Goal: Check status: Check status

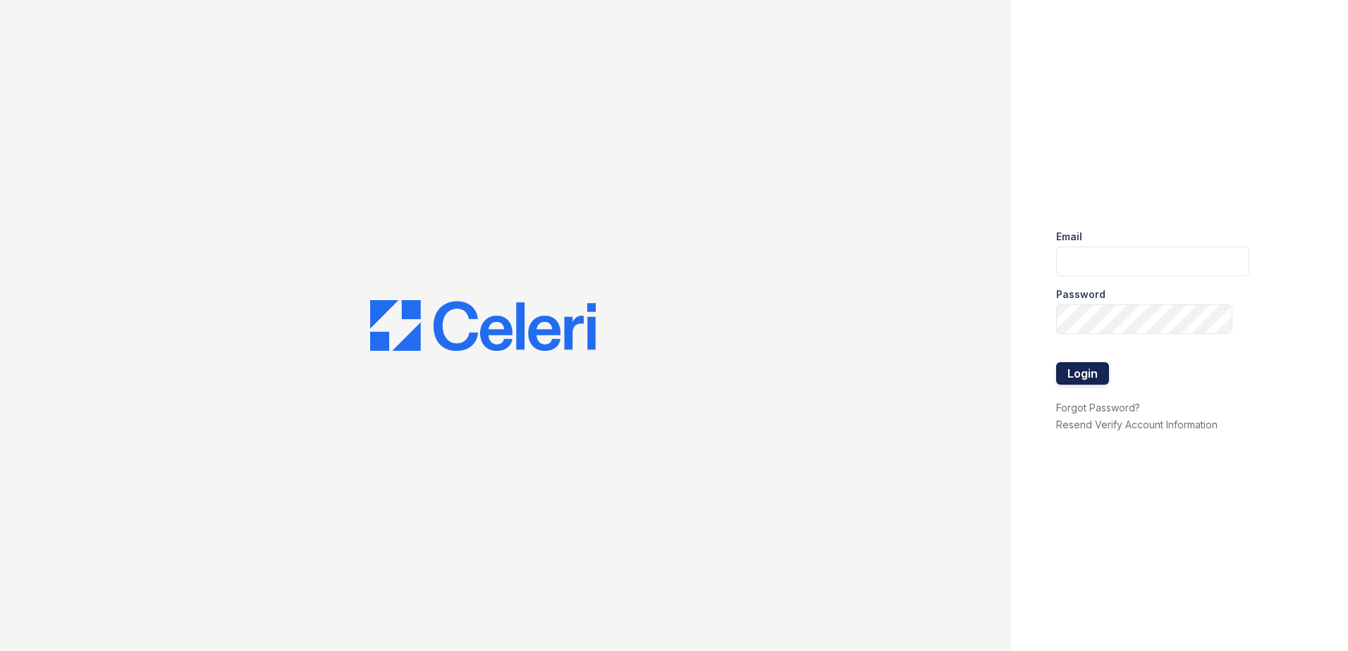
type input "mtaylor@trinity-pm.com"
click at [1072, 373] on button "Login" at bounding box center [1082, 373] width 53 height 23
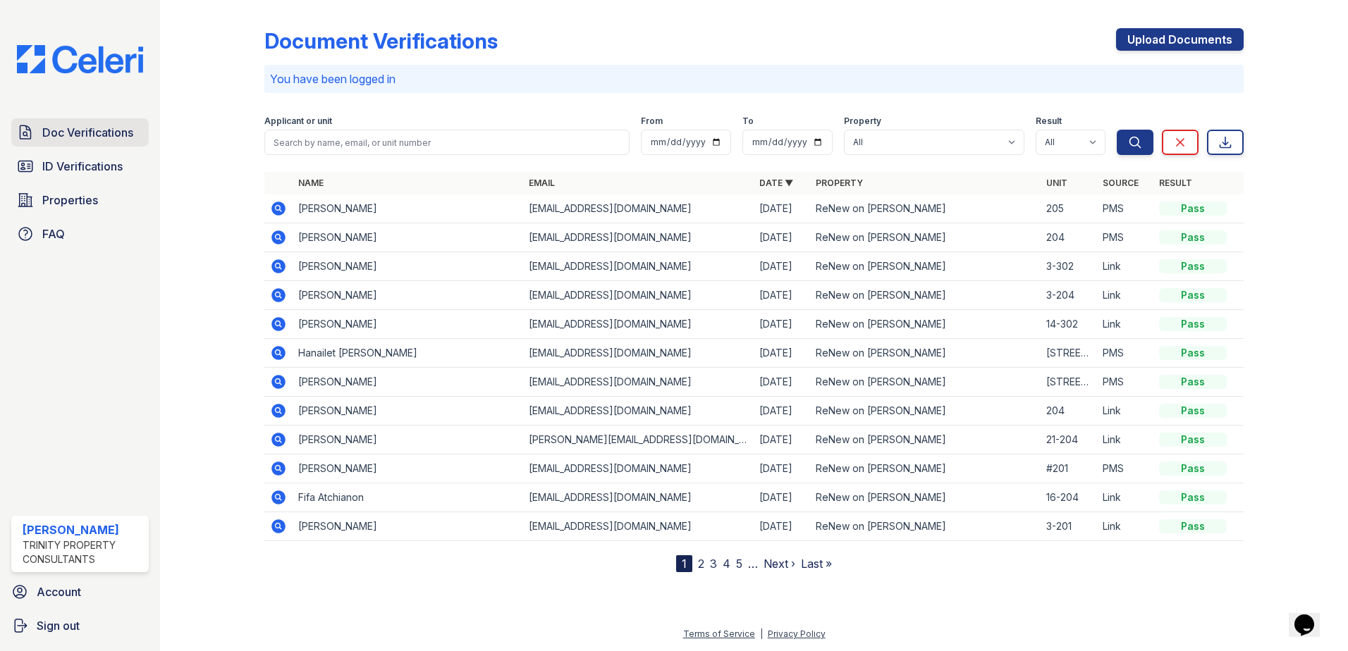
drag, startPoint x: 80, startPoint y: 136, endPoint x: 136, endPoint y: 134, distance: 56.4
click at [80, 136] on span "Doc Verifications" at bounding box center [87, 132] width 91 height 17
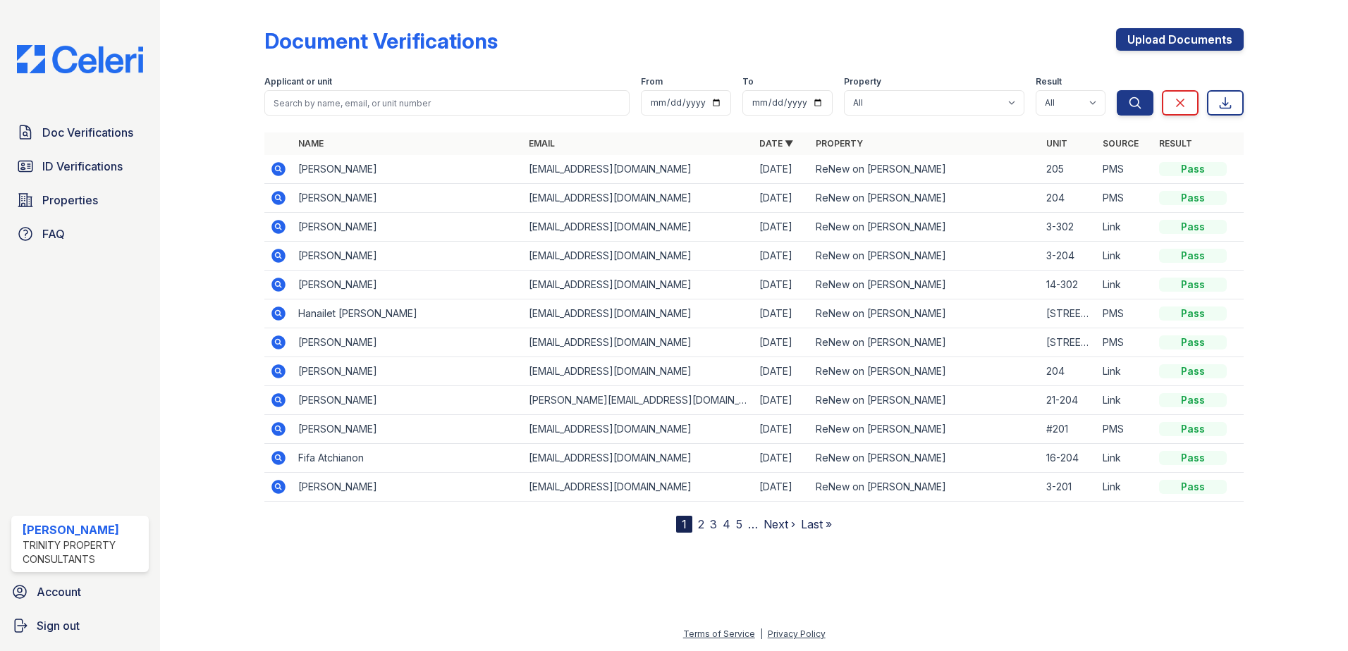
click at [312, 139] on link "Name" at bounding box center [310, 143] width 25 height 11
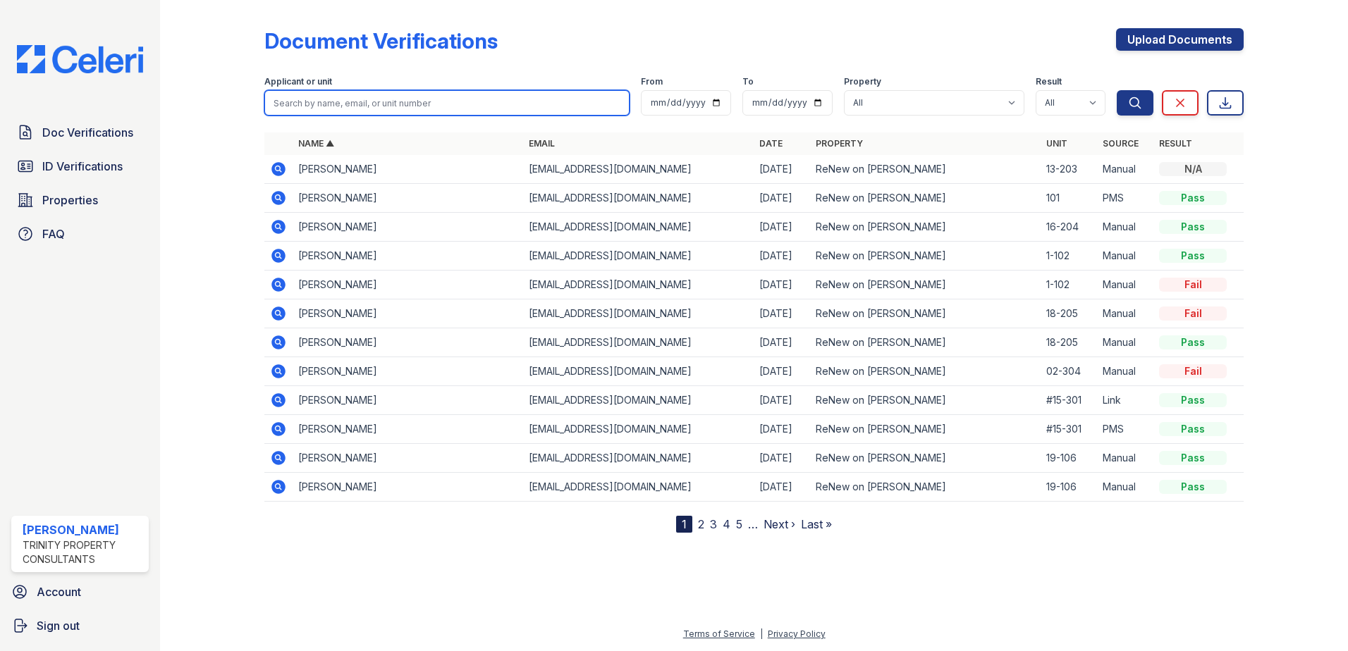
click at [356, 94] on input "search" at bounding box center [446, 102] width 365 height 25
type input "dorothy"
click at [1117, 90] on button "Search" at bounding box center [1135, 102] width 37 height 25
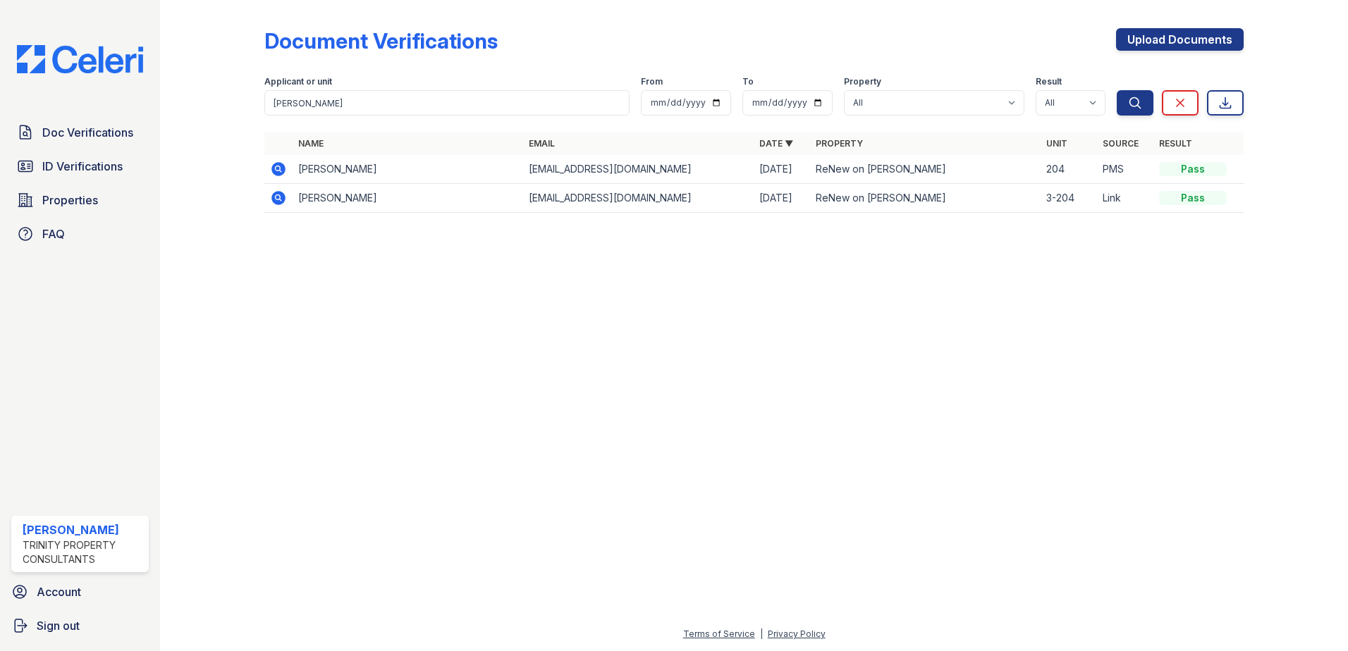
click at [276, 168] on icon at bounding box center [278, 169] width 17 height 17
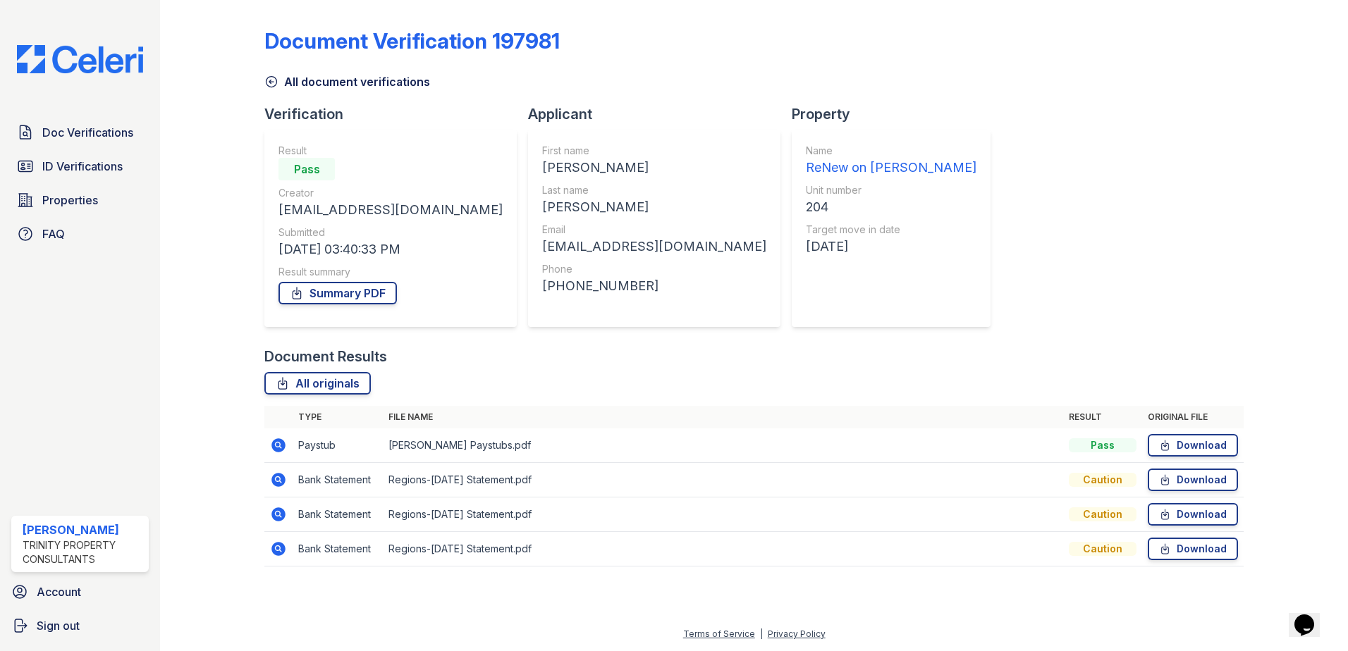
click at [1100, 484] on div "Caution" at bounding box center [1103, 480] width 68 height 14
click at [328, 481] on td "Bank Statement" at bounding box center [338, 480] width 90 height 35
click at [277, 484] on icon at bounding box center [278, 480] width 14 height 14
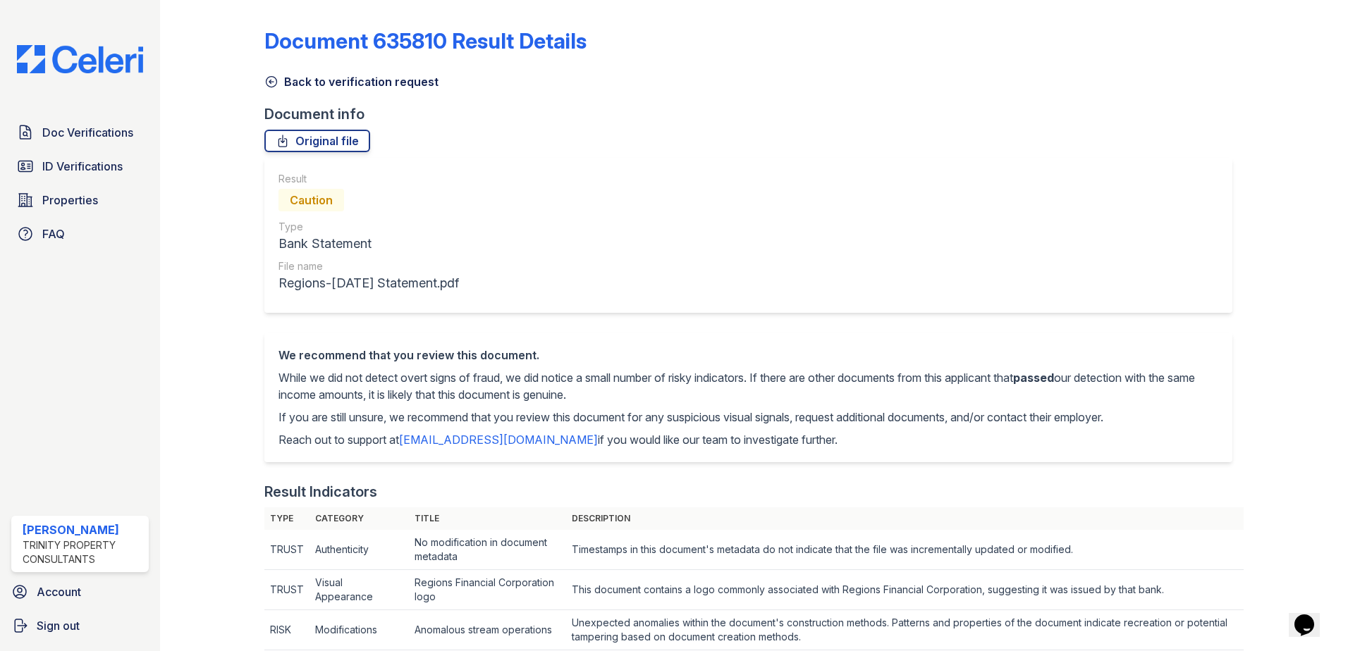
click at [274, 88] on icon at bounding box center [271, 82] width 14 height 14
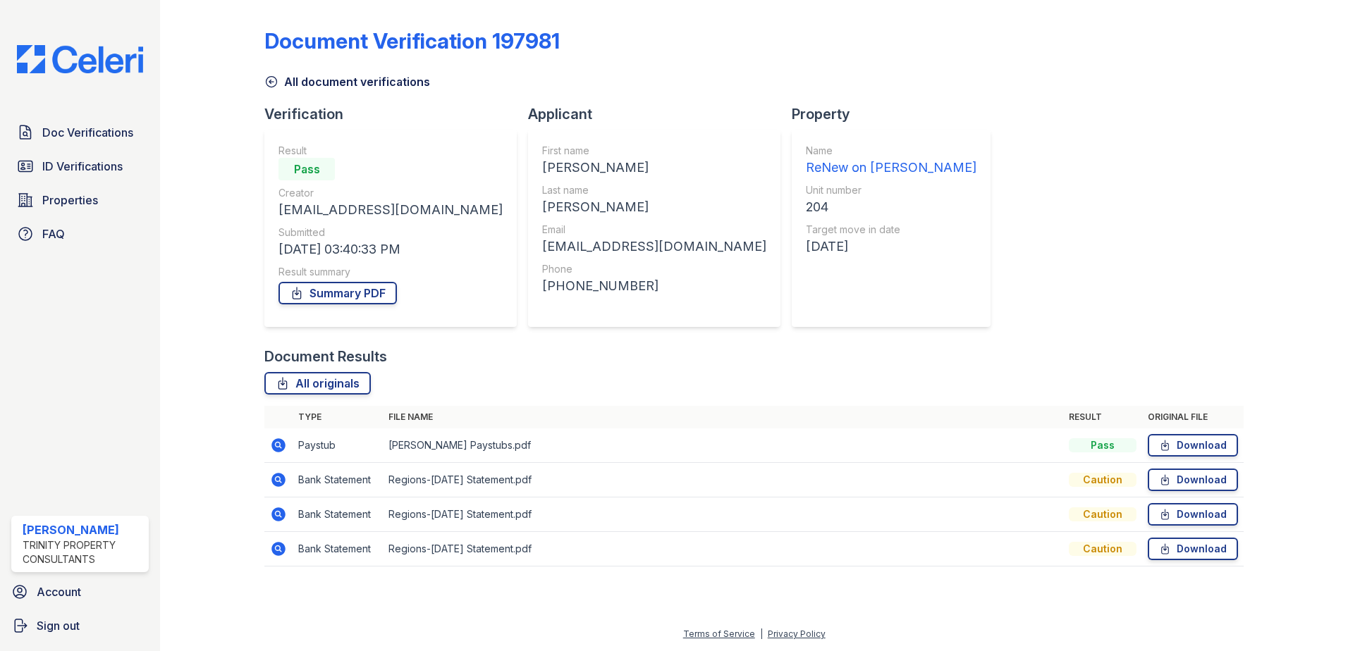
click at [278, 519] on icon at bounding box center [278, 515] width 14 height 14
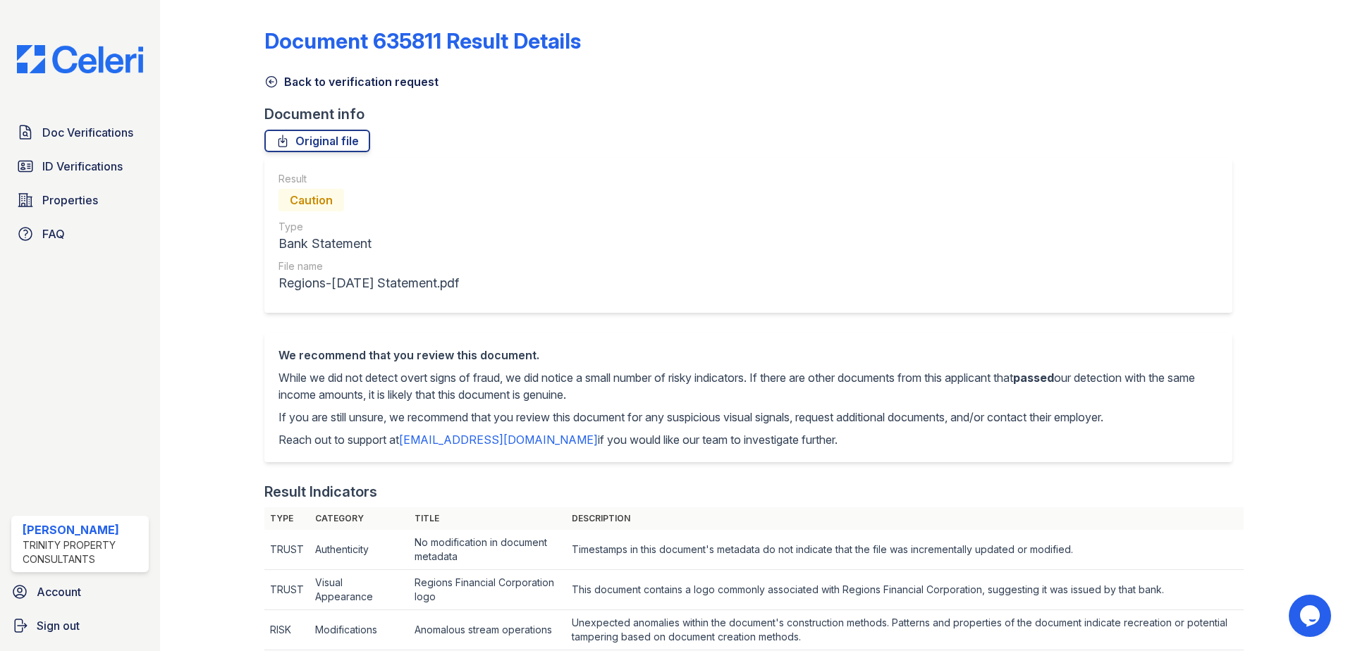
click at [274, 80] on icon at bounding box center [271, 82] width 14 height 14
